Goal: Obtain resource: Obtain resource

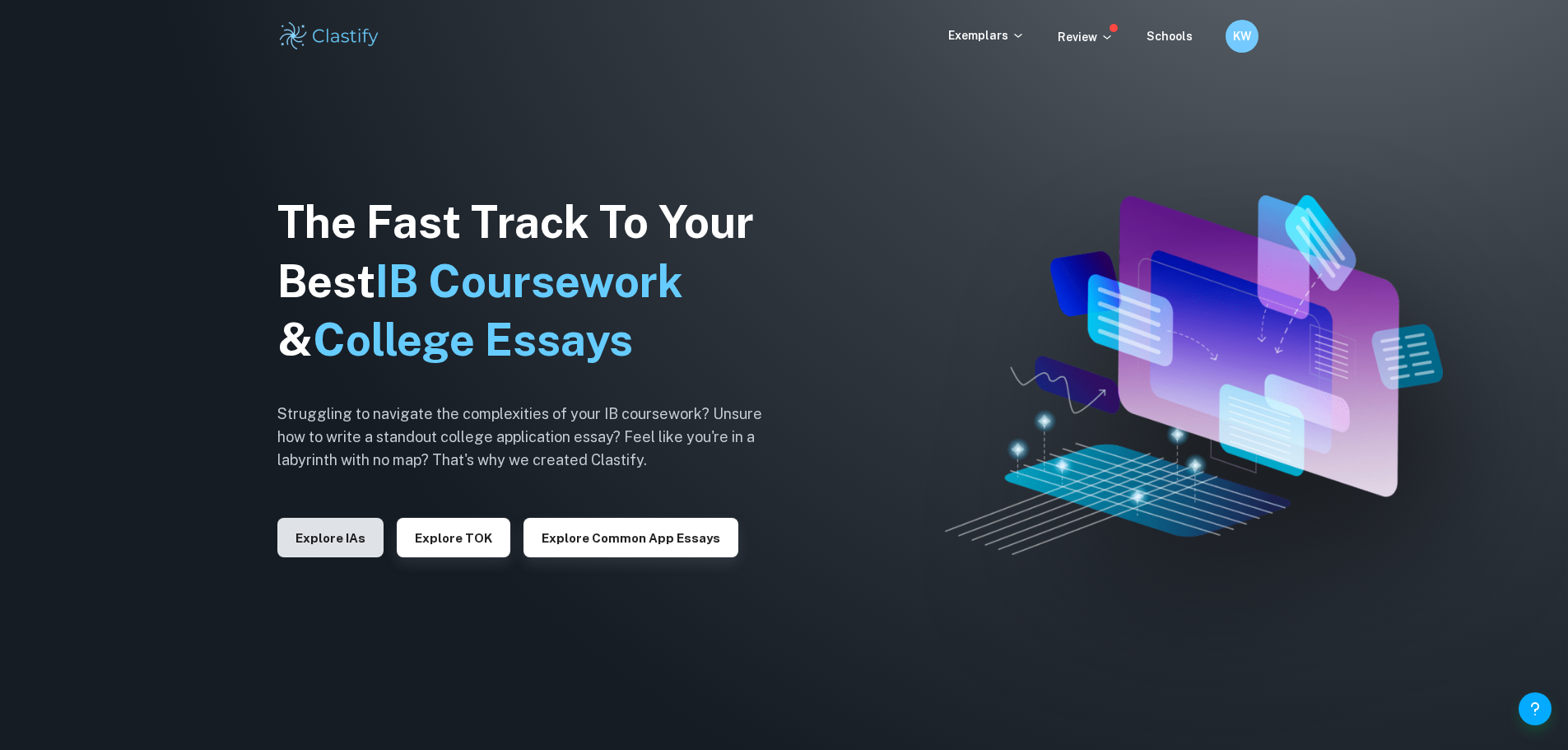
click at [331, 531] on button "Explore IAs" at bounding box center [330, 538] width 106 height 39
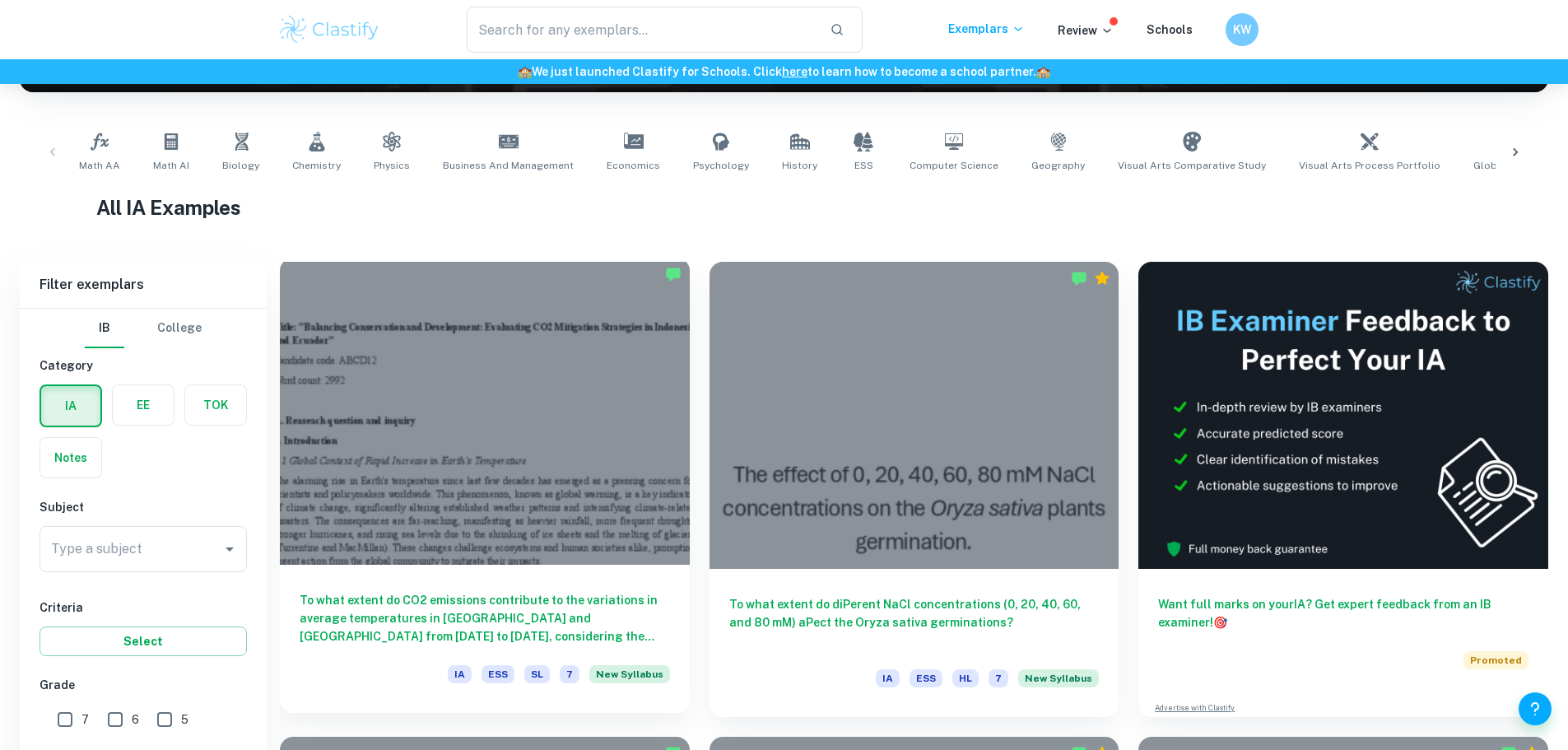
scroll to position [434, 0]
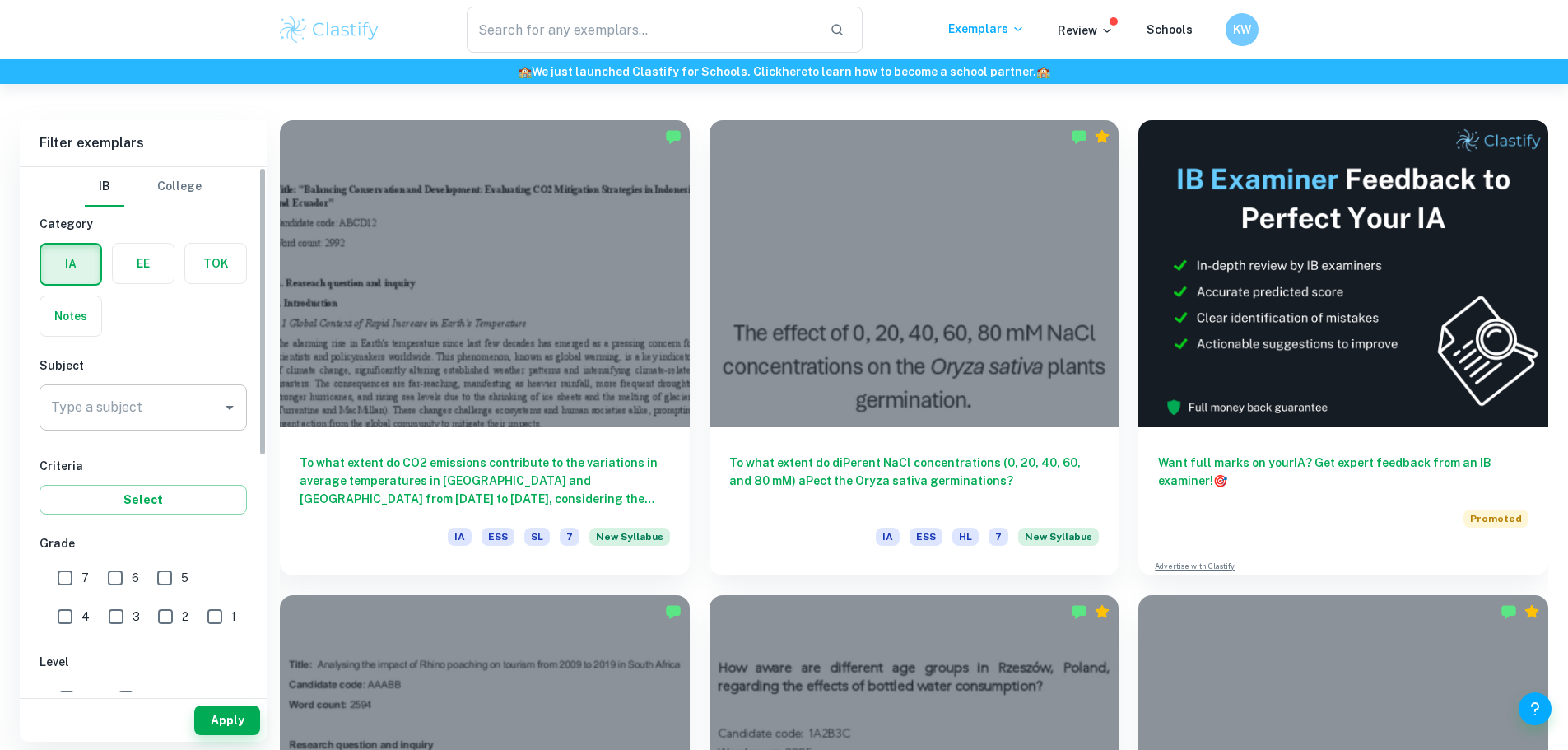
click at [89, 404] on input "Type a subject" at bounding box center [131, 407] width 168 height 31
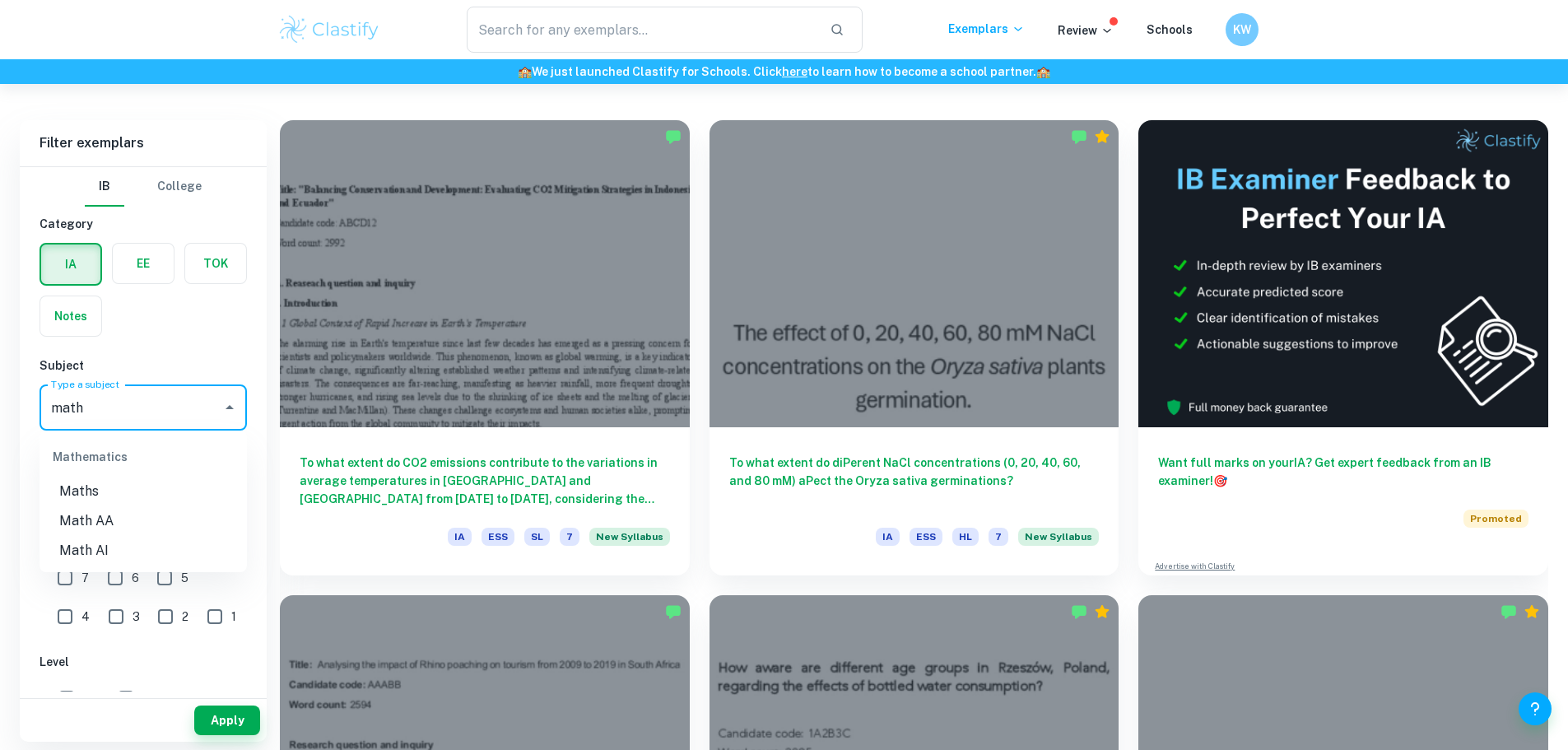
click at [116, 552] on li "Math AI" at bounding box center [143, 551] width 208 height 30
type input "Math AI"
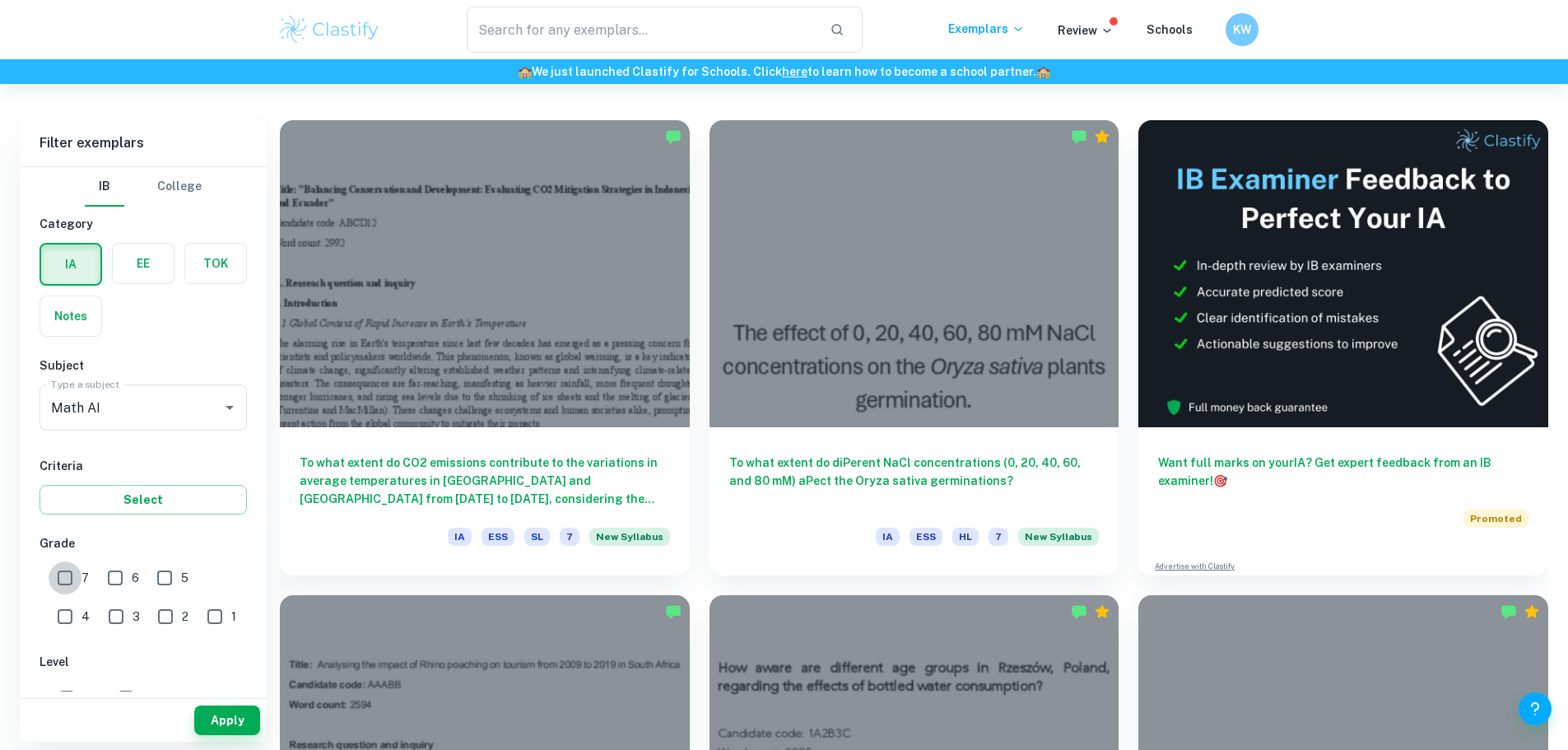
click at [70, 575] on input "7" at bounding box center [65, 577] width 33 height 33
checkbox input "true"
click at [114, 576] on input "6" at bounding box center [115, 577] width 33 height 33
checkbox input "true"
click at [226, 714] on button "Apply" at bounding box center [227, 720] width 66 height 30
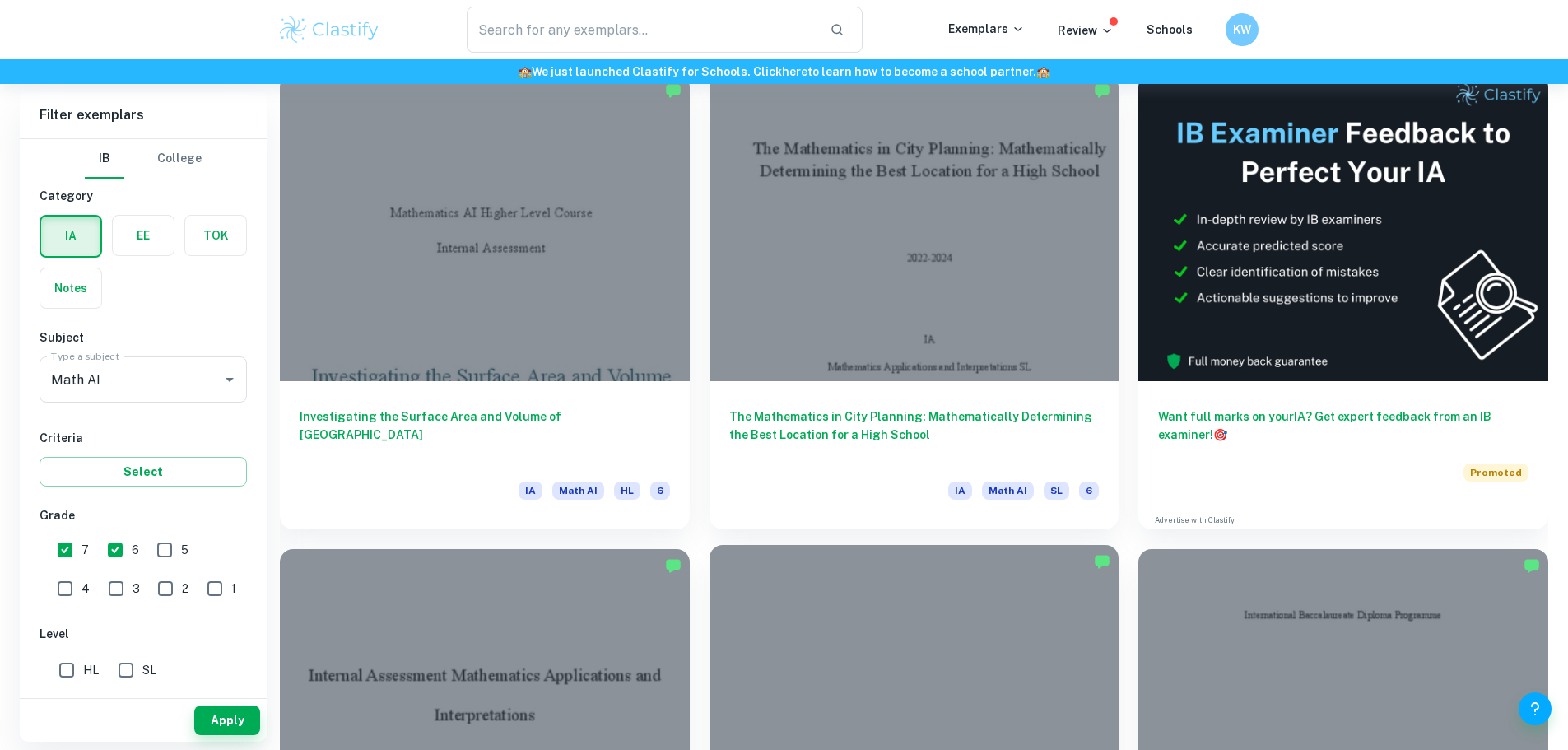
scroll to position [481, 0]
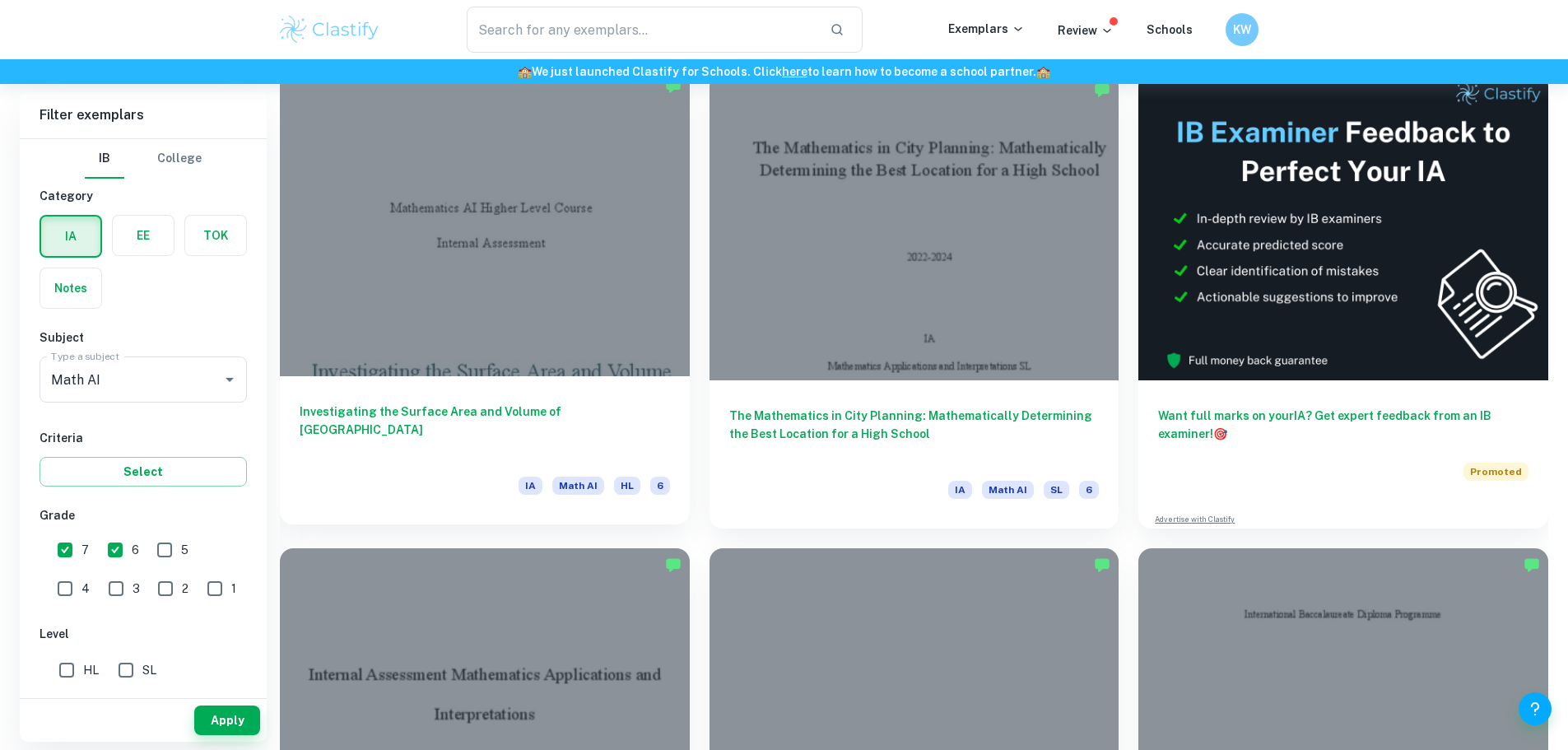
click at [490, 402] on h6 "Investigating the Surface Area and Volume of [GEOGRAPHIC_DATA]" at bounding box center [485, 430] width 370 height 55
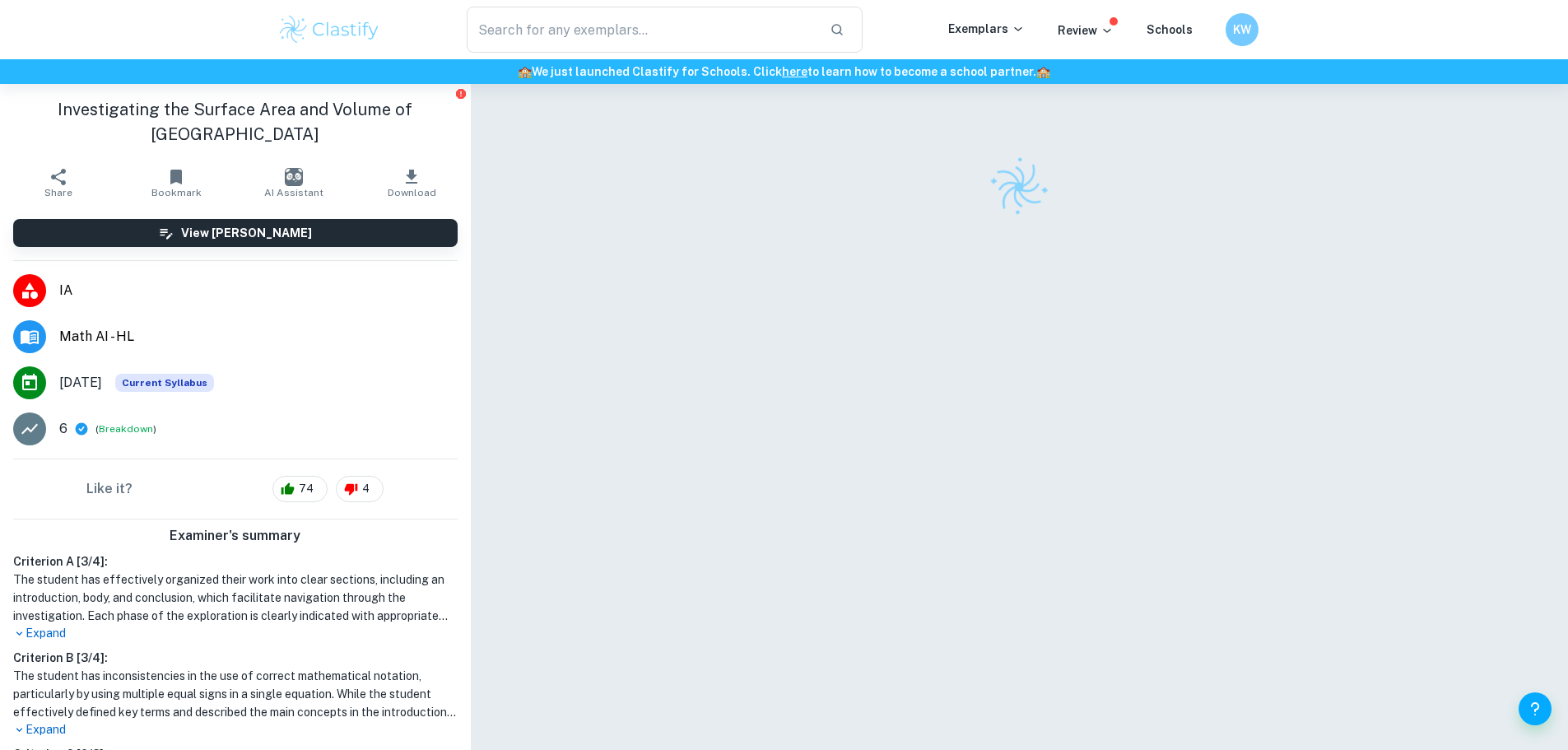
click at [490, 335] on div at bounding box center [1020, 435] width 1098 height 704
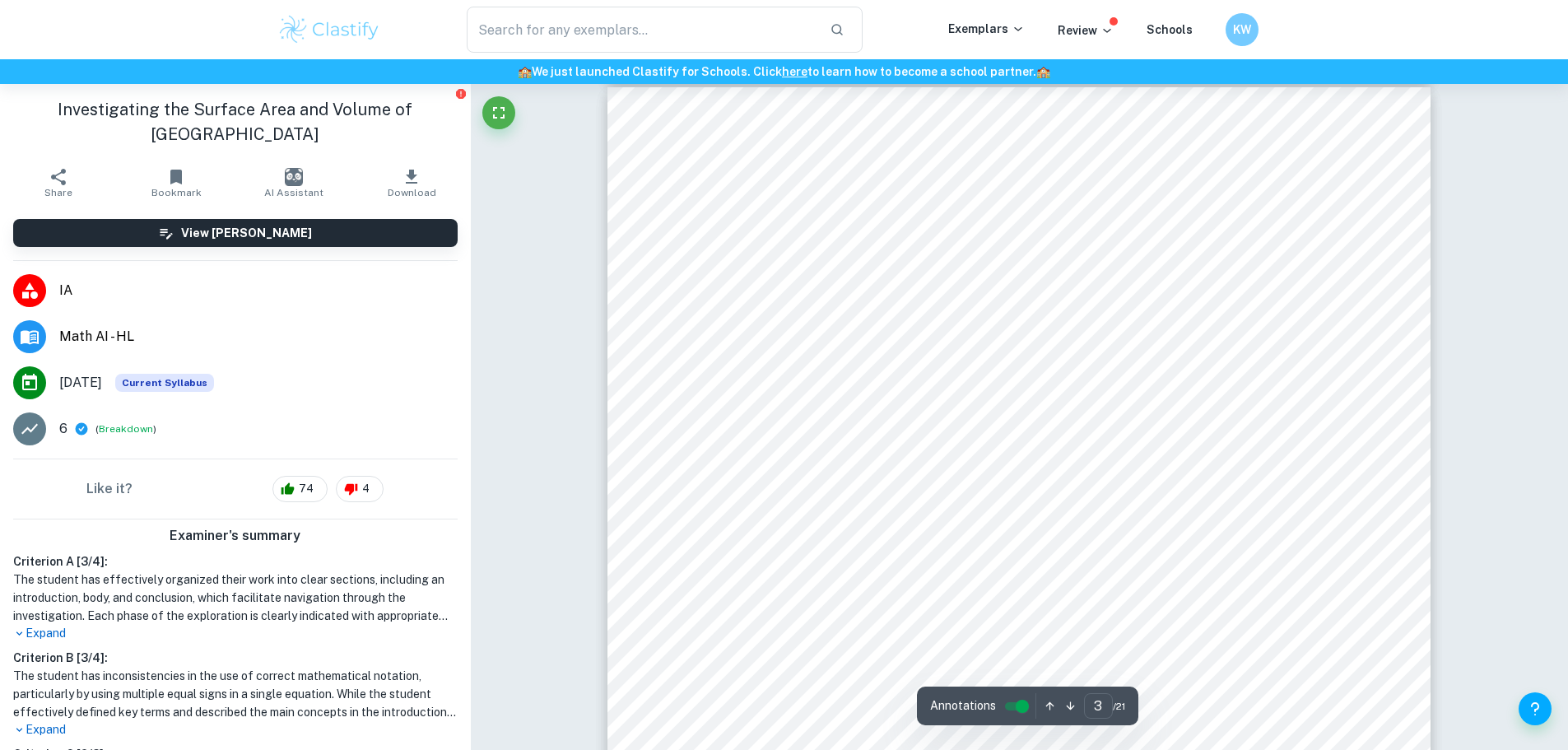
scroll to position [2461, 0]
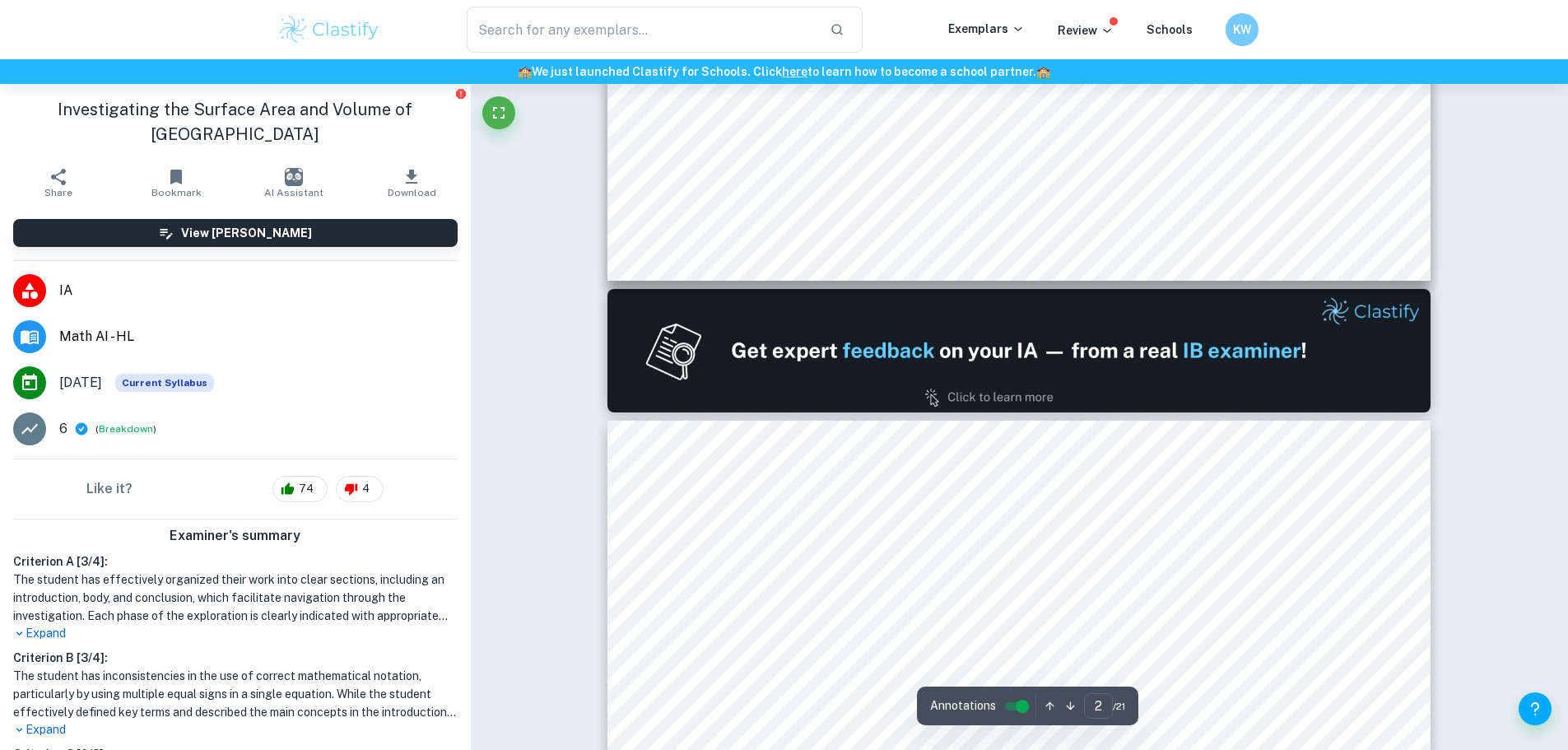
type input "1"
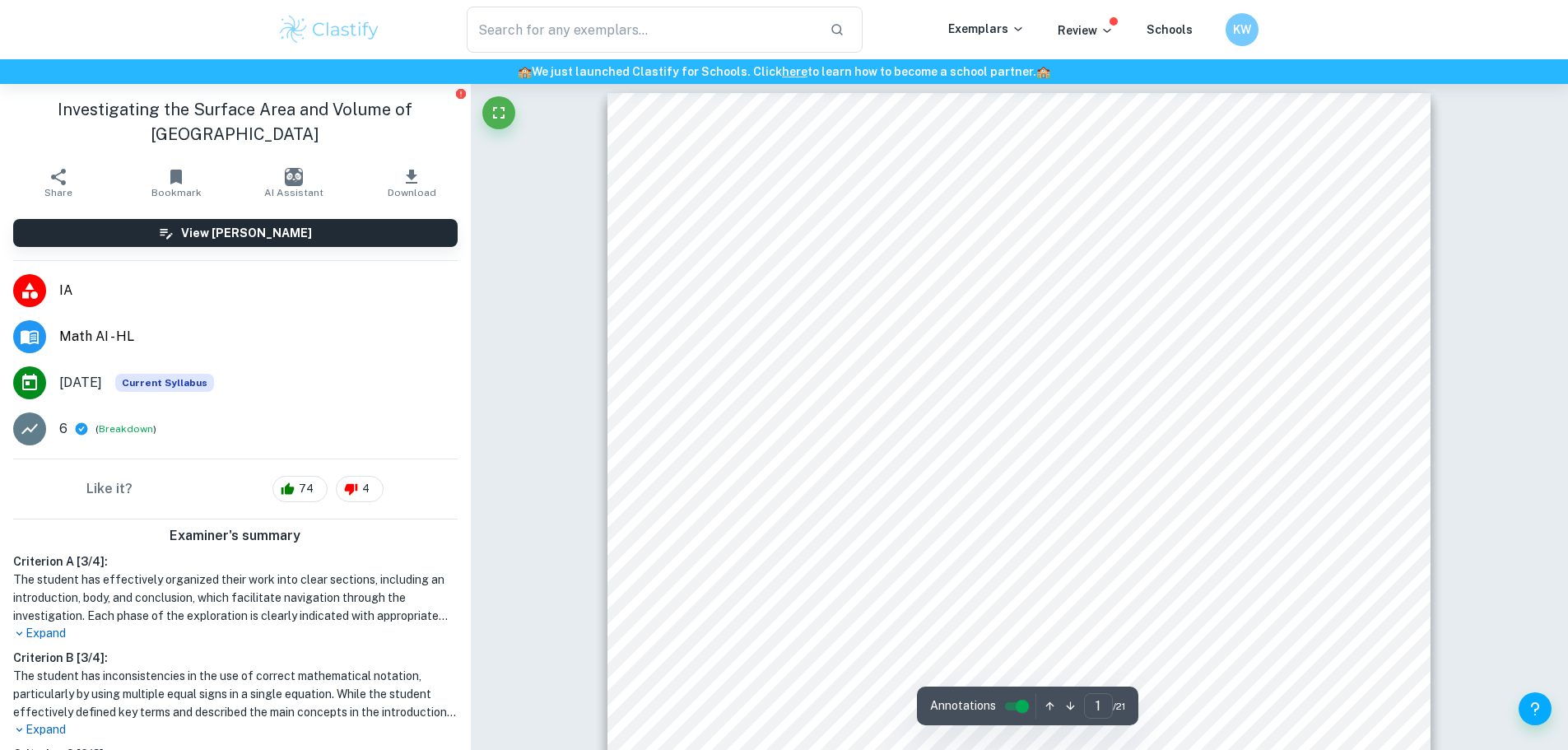
scroll to position [7, 0]
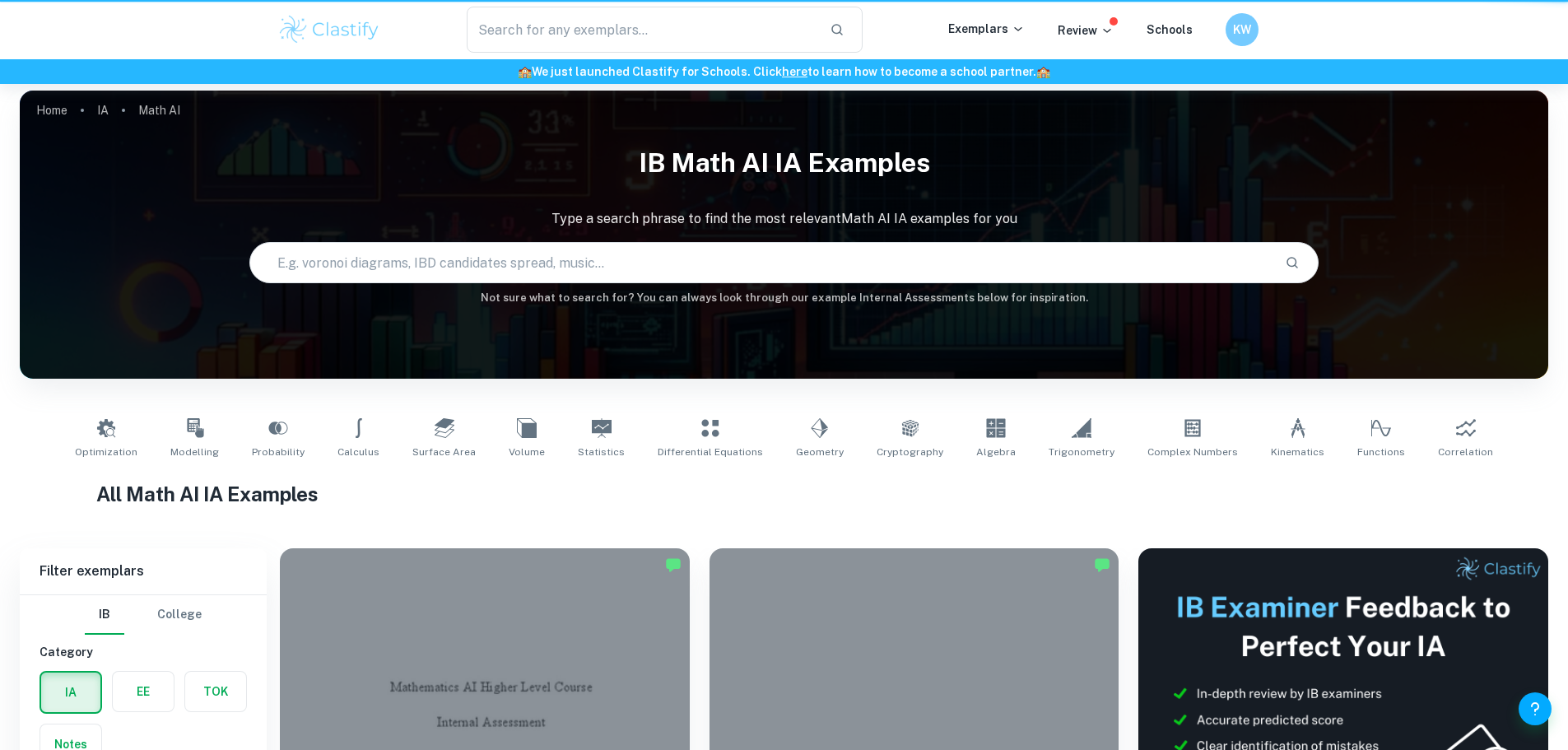
scroll to position [481, 0]
